Goal: Transaction & Acquisition: Purchase product/service

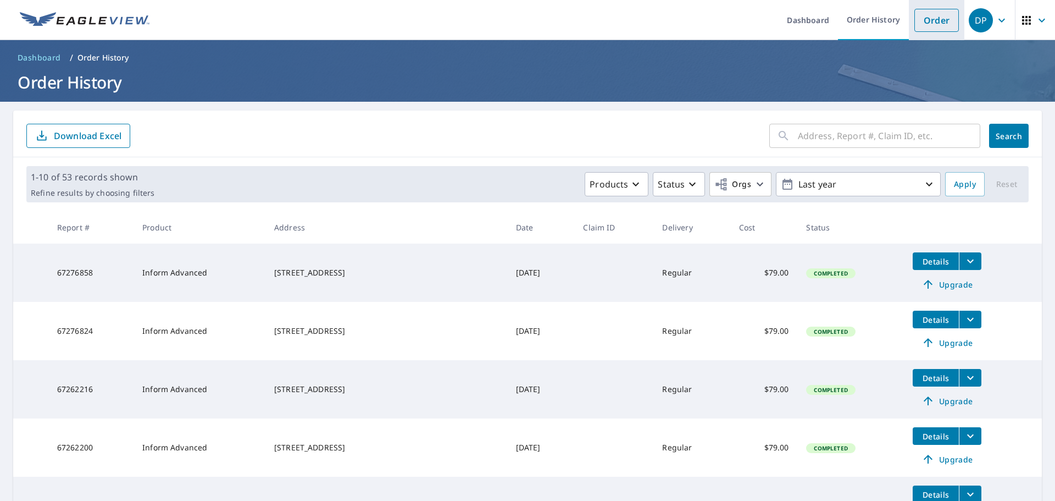
click at [919, 16] on link "Order" at bounding box center [936, 20] width 45 height 23
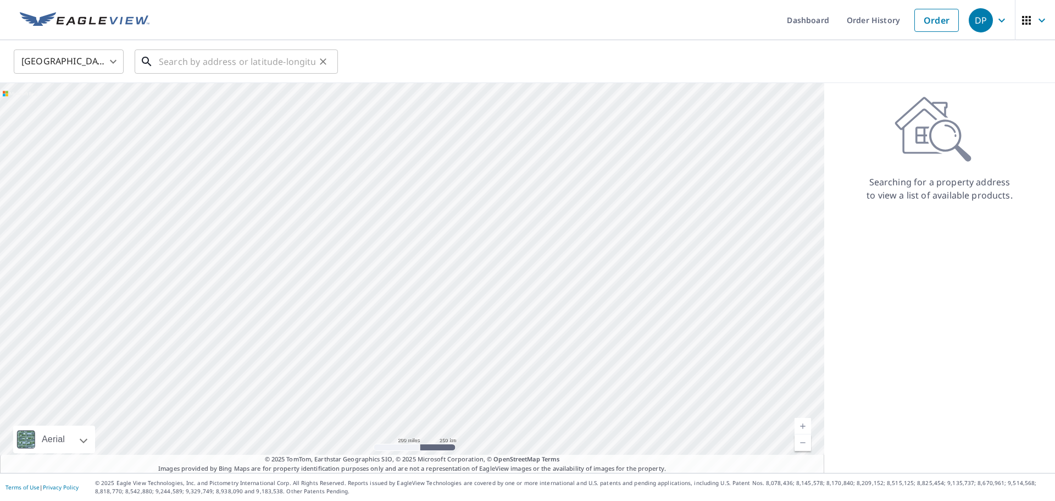
click at [191, 70] on input "text" at bounding box center [237, 61] width 157 height 31
paste input "[STREET_ADDRESS]"
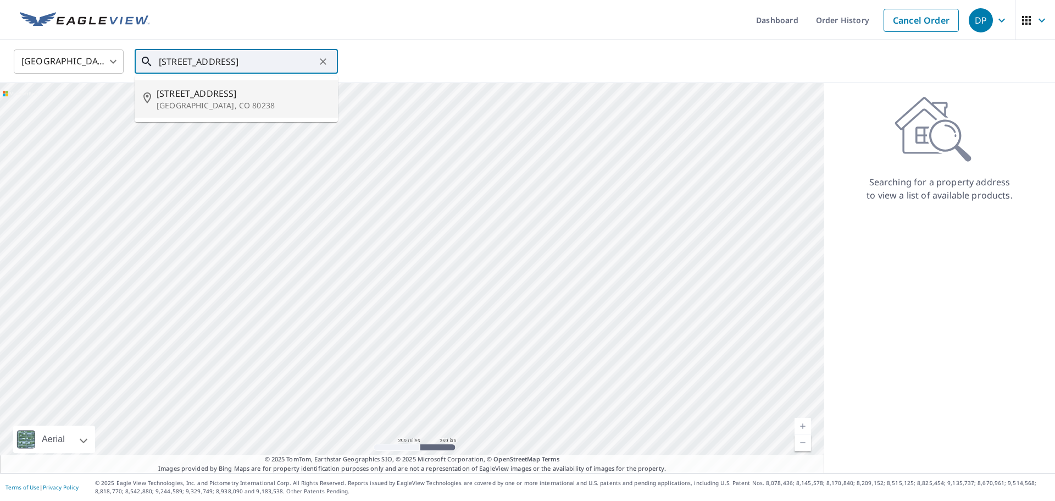
click at [199, 101] on p "[GEOGRAPHIC_DATA], CO 80238" at bounding box center [243, 105] width 173 height 11
type input "[STREET_ADDRESS]"
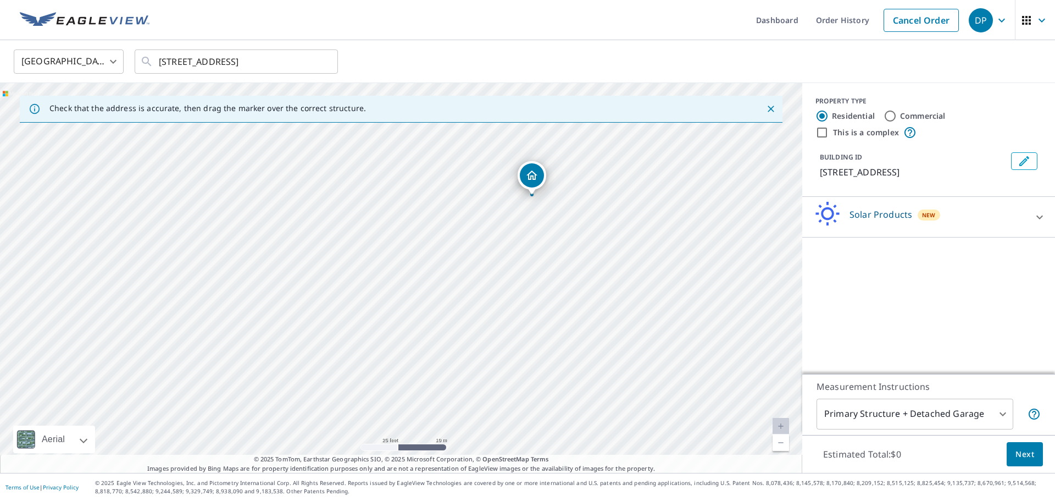
drag, startPoint x: 513, startPoint y: 229, endPoint x: 501, endPoint y: 254, distance: 27.8
click at [501, 254] on div "[STREET_ADDRESS]" at bounding box center [401, 278] width 802 height 390
drag, startPoint x: 560, startPoint y: 276, endPoint x: 519, endPoint y: 343, distance: 78.4
click at [519, 343] on div "[STREET_ADDRESS]" at bounding box center [401, 278] width 802 height 390
click at [907, 215] on p "Solar Products" at bounding box center [880, 214] width 63 height 13
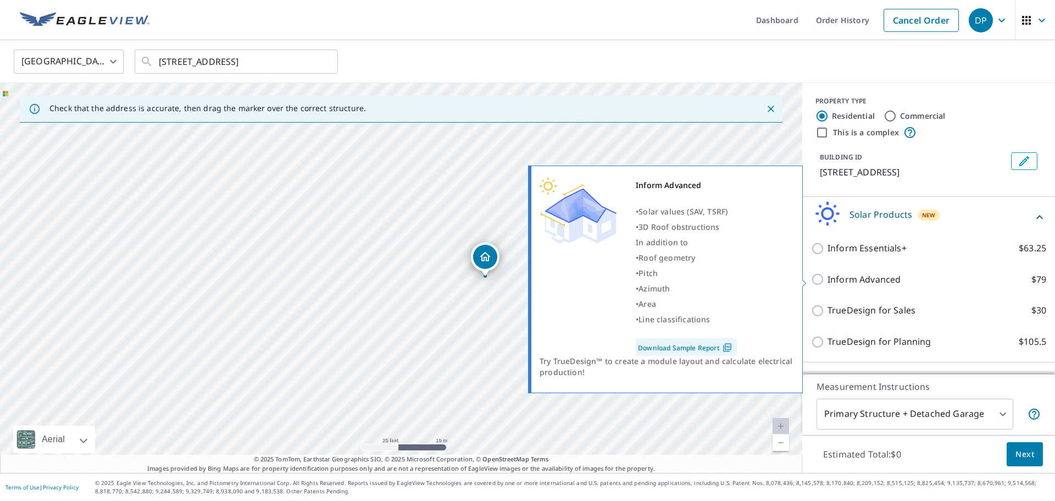
click at [866, 283] on p "Inform Advanced" at bounding box center [863, 280] width 73 height 14
click at [827, 283] on input "Inform Advanced $79" at bounding box center [819, 279] width 16 height 13
checkbox input "true"
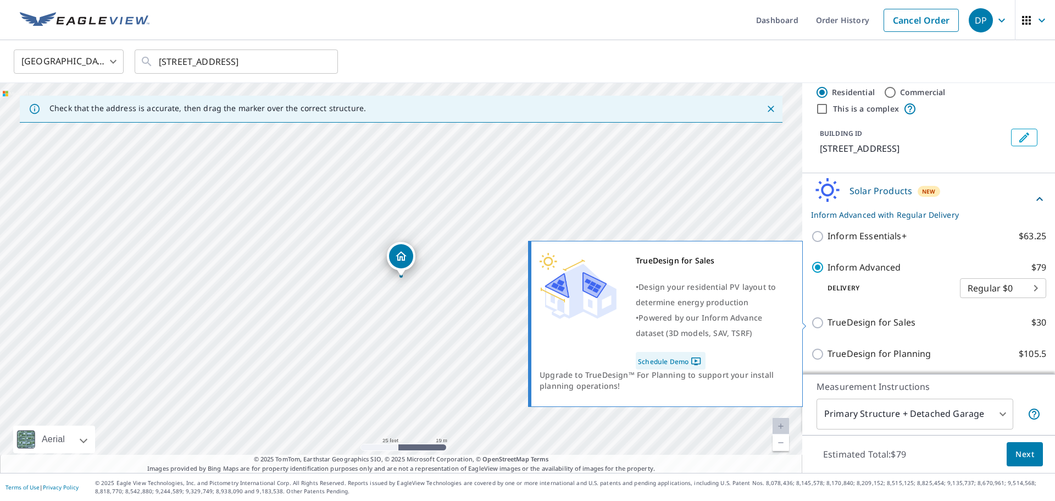
scroll to position [24, 0]
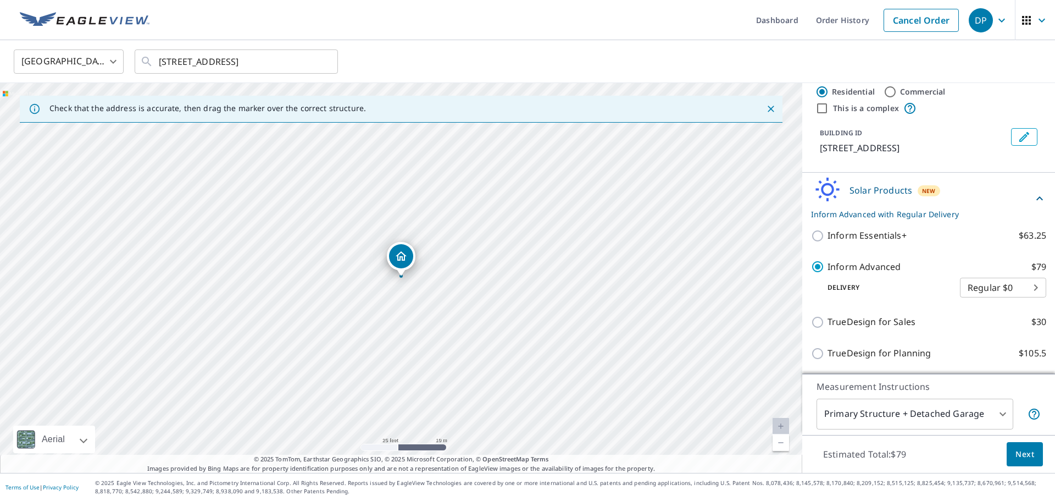
click at [951, 417] on body "DP DP Dashboard Order History Cancel Order DP [GEOGRAPHIC_DATA] [GEOGRAPHIC_DAT…" at bounding box center [527, 250] width 1055 height 501
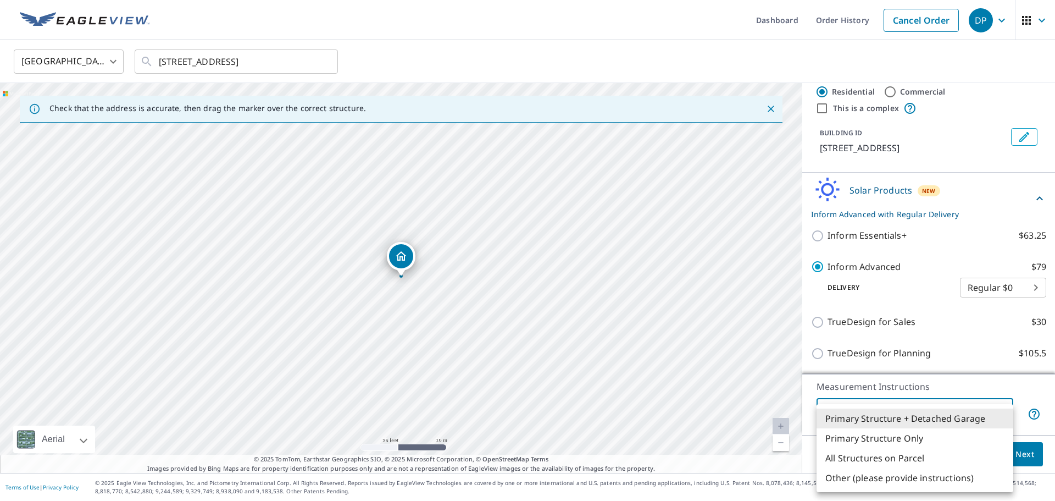
click at [908, 437] on li "Primary Structure Only" at bounding box center [914, 438] width 197 height 20
type input "2"
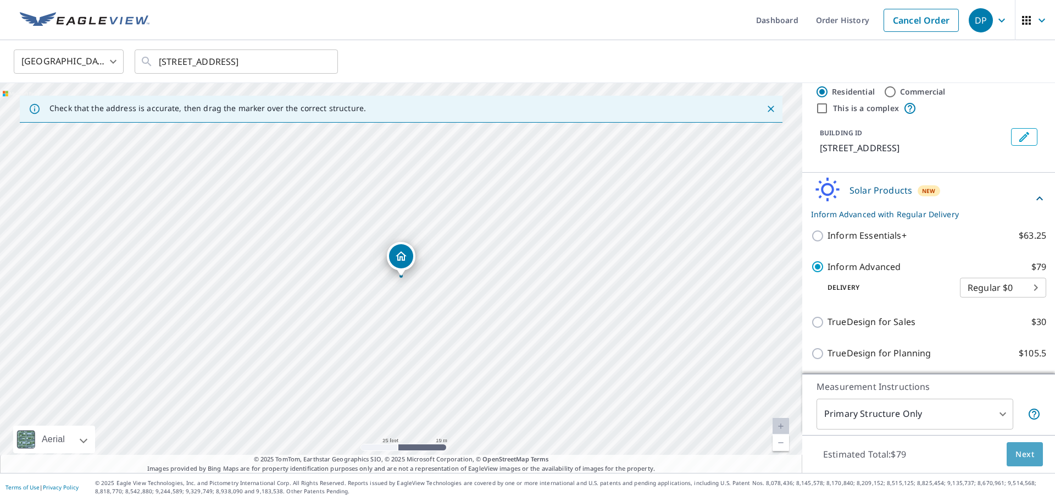
click at [1030, 460] on button "Next" at bounding box center [1025, 454] width 36 height 25
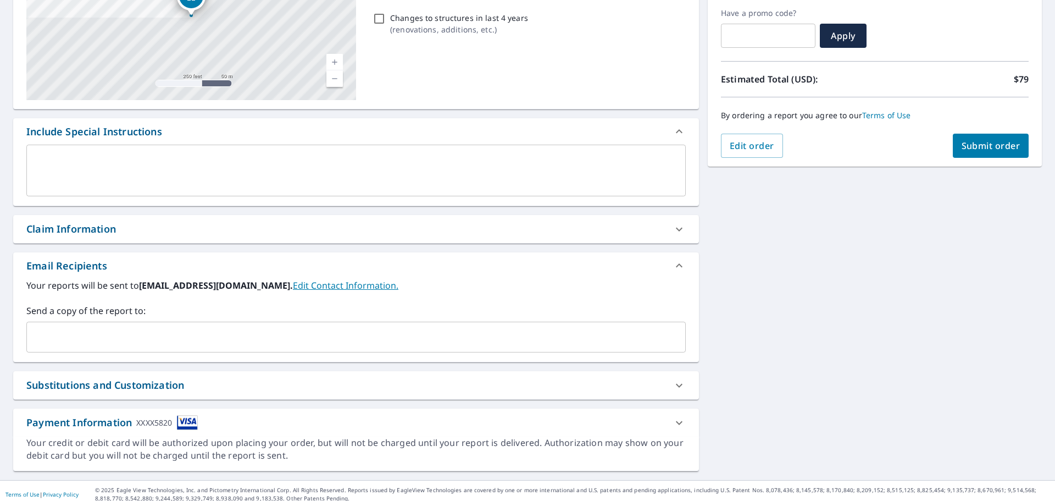
scroll to position [187, 0]
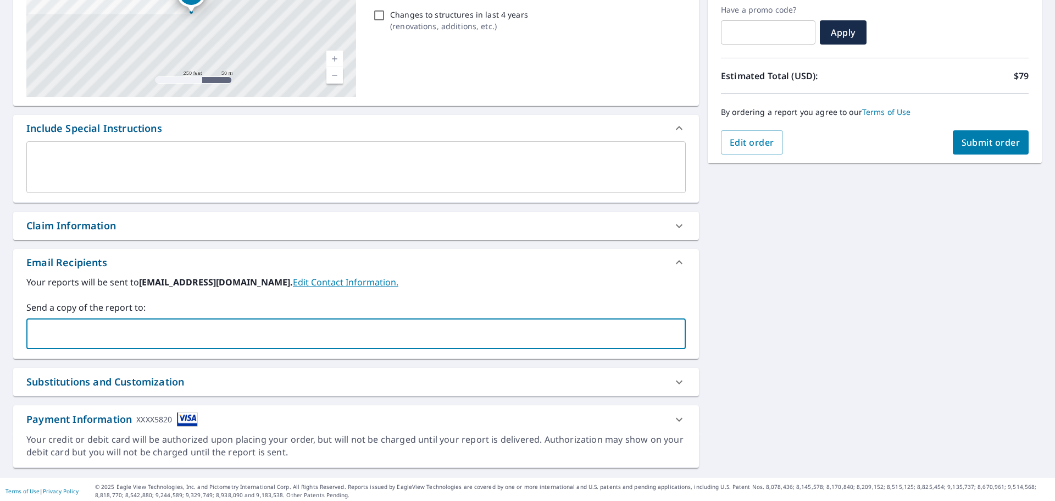
click at [134, 333] on input "text" at bounding box center [347, 333] width 633 height 21
type input "[EMAIL_ADDRESS][PERSON_NAME][DOMAIN_NAME]"
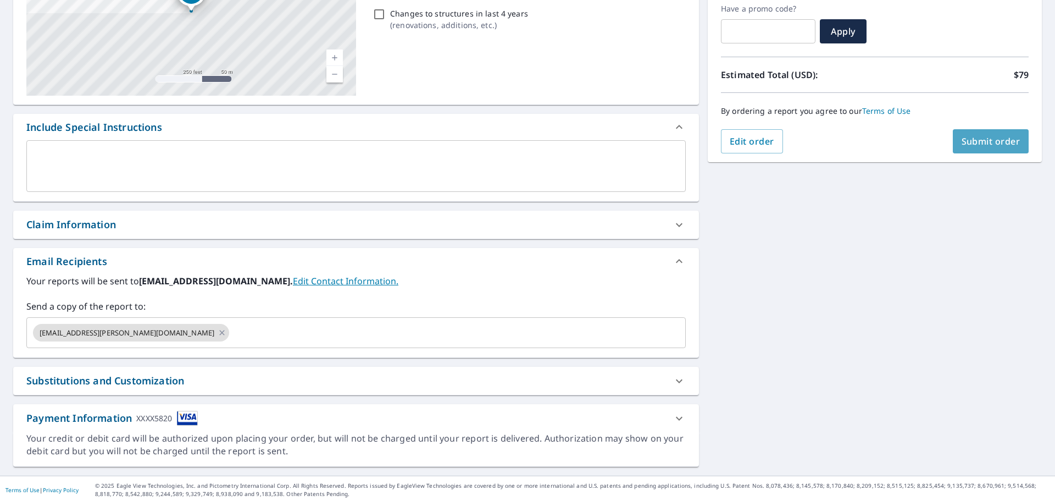
click at [975, 137] on span "Submit order" at bounding box center [990, 141] width 59 height 12
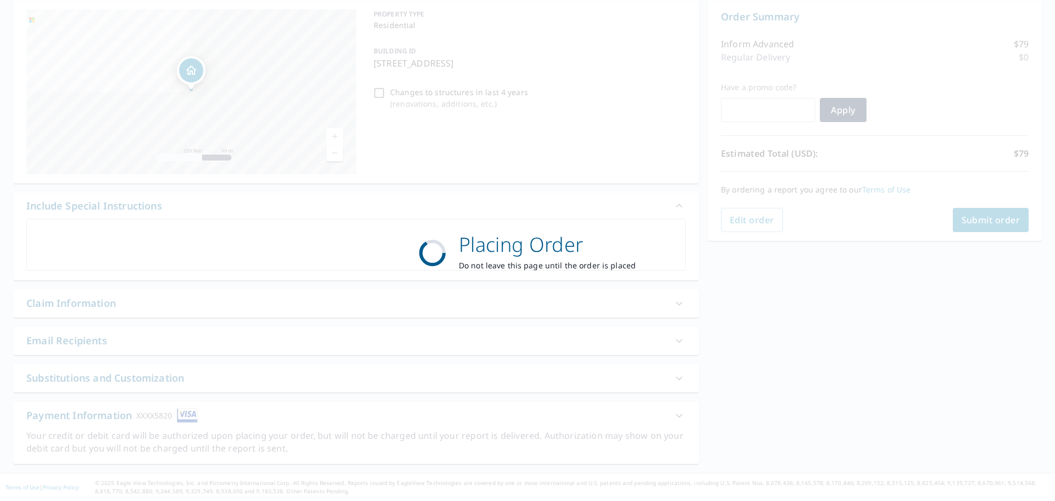
scroll to position [110, 0]
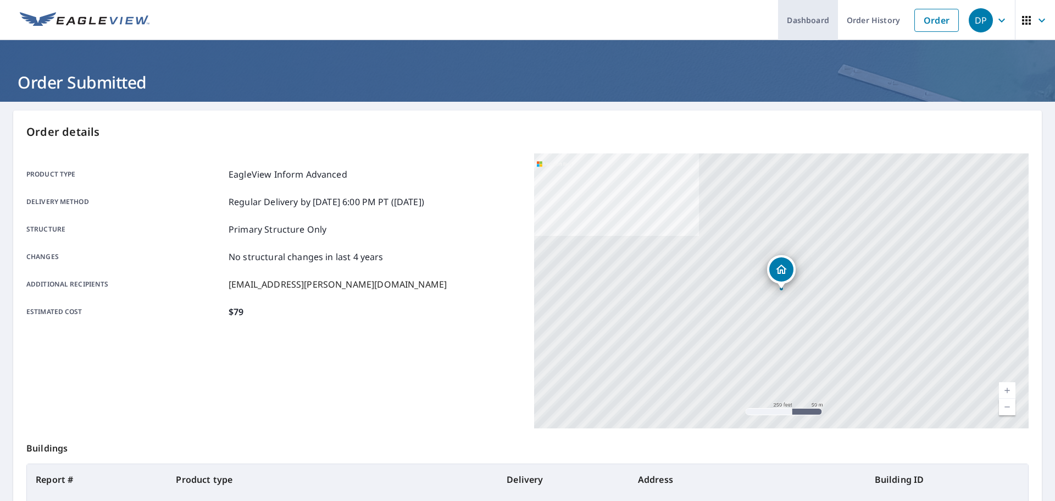
click at [809, 20] on link "Dashboard" at bounding box center [808, 20] width 60 height 40
